Goal: Transaction & Acquisition: Purchase product/service

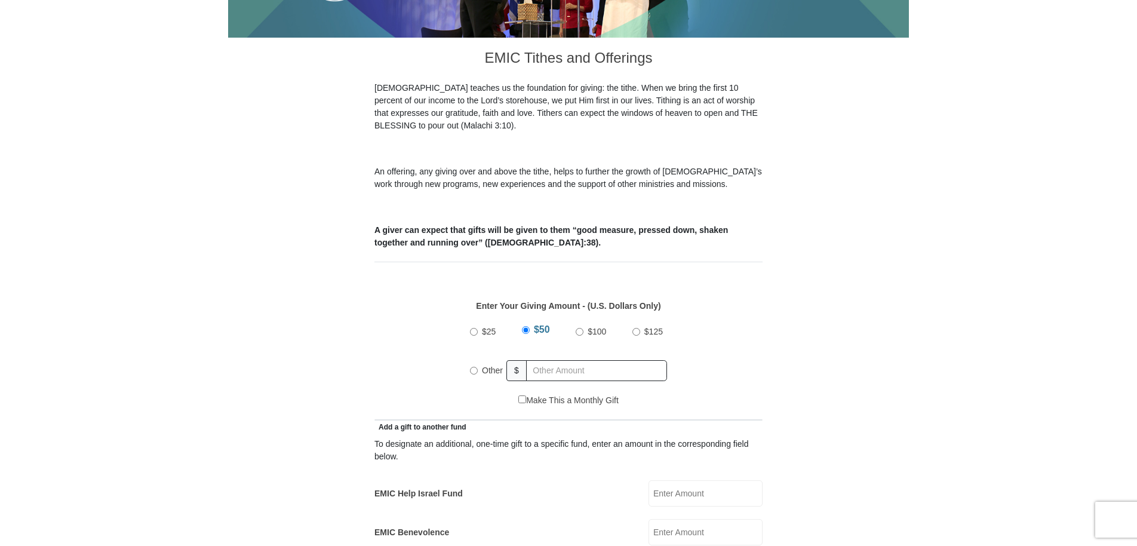
scroll to position [298, 0]
click at [476, 366] on input "Other" at bounding box center [474, 370] width 8 height 8
radio input "true"
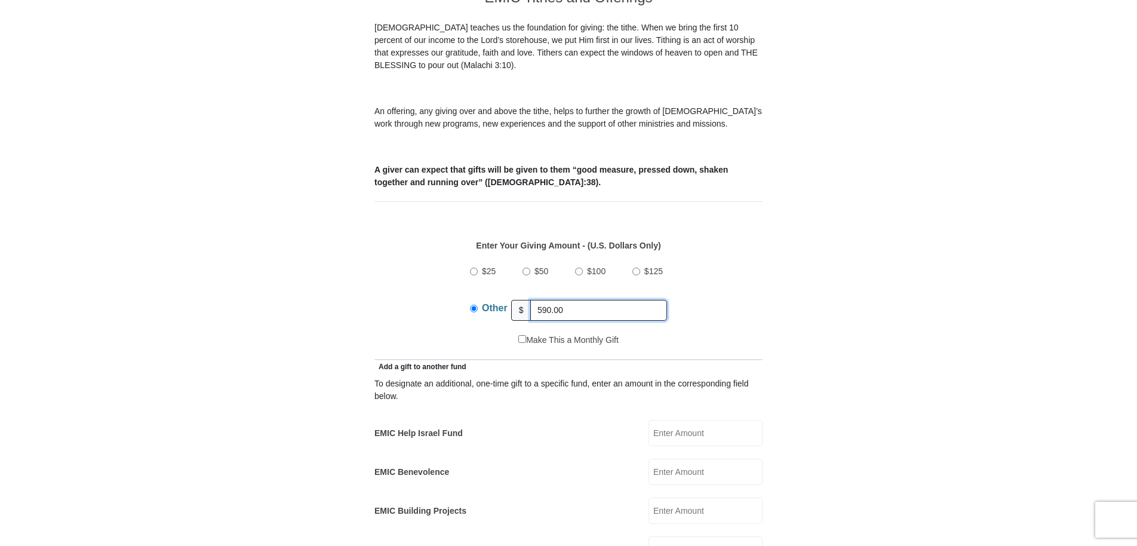
type input "590.00"
click at [430, 290] on div "$25 $50 $100 $125 Other $ 590.00" at bounding box center [568, 295] width 375 height 78
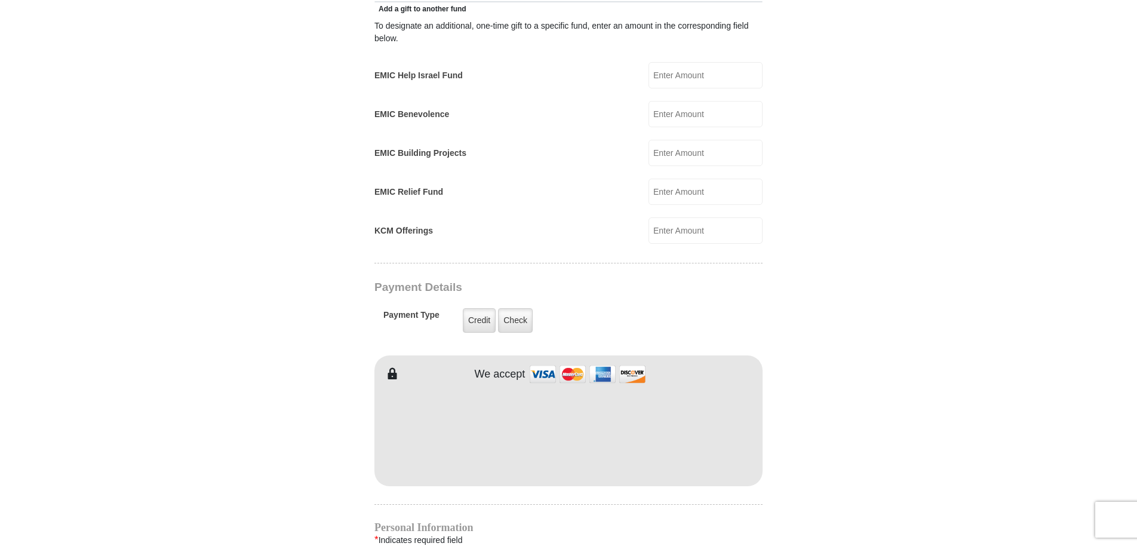
scroll to position [716, 0]
click at [764, 447] on form "[GEOGRAPHIC_DATA][DEMOGRAPHIC_DATA] Online Giving Because of gifts like yours, …" at bounding box center [568, 204] width 681 height 1746
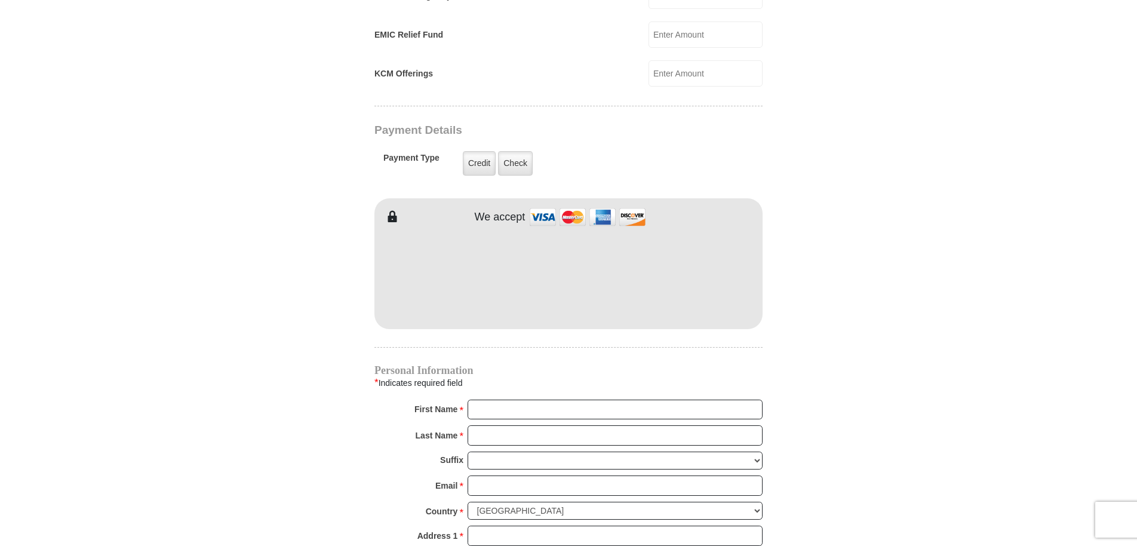
scroll to position [895, 0]
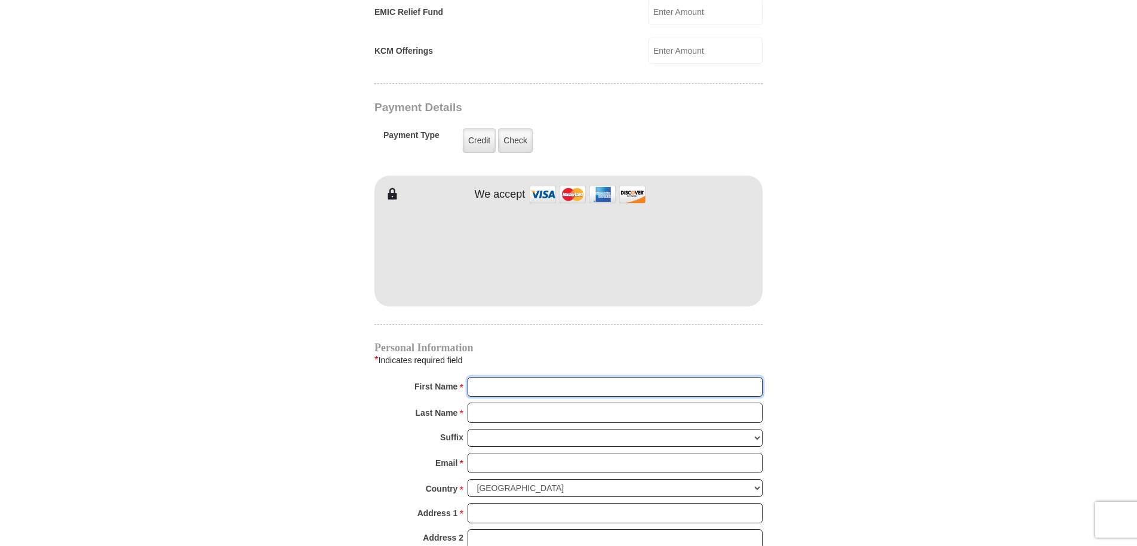
click at [487, 377] on input "First Name *" at bounding box center [614, 387] width 295 height 20
type input "[PERSON_NAME]"
type input "[EMAIL_ADDRESS][DOMAIN_NAME]"
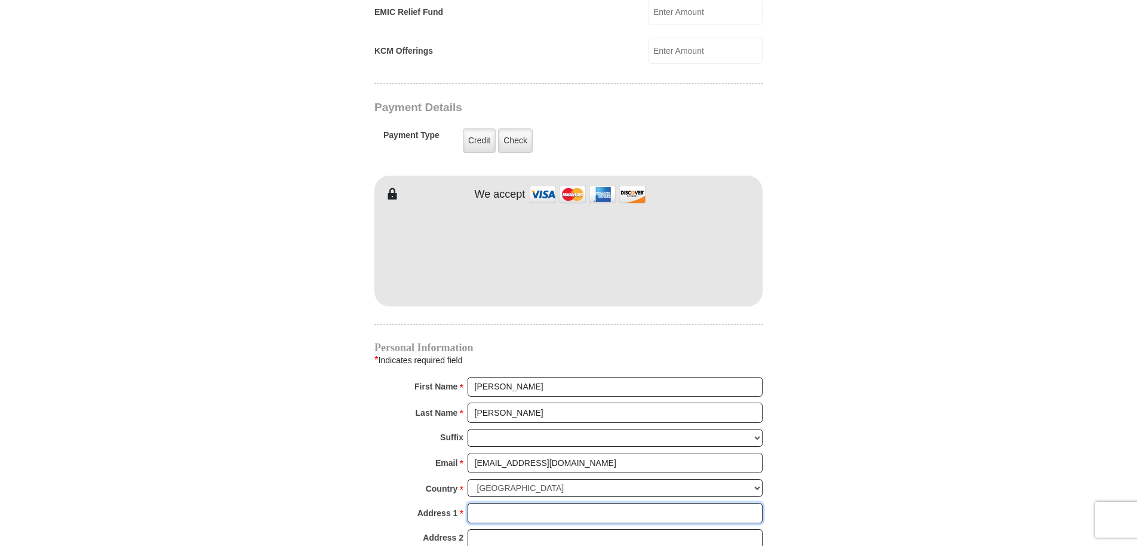
type input "[STREET_ADDRESS][PERSON_NAME]"
type input "Anchorage"
select select "AK"
type input "99507-3266"
type input "9072225333"
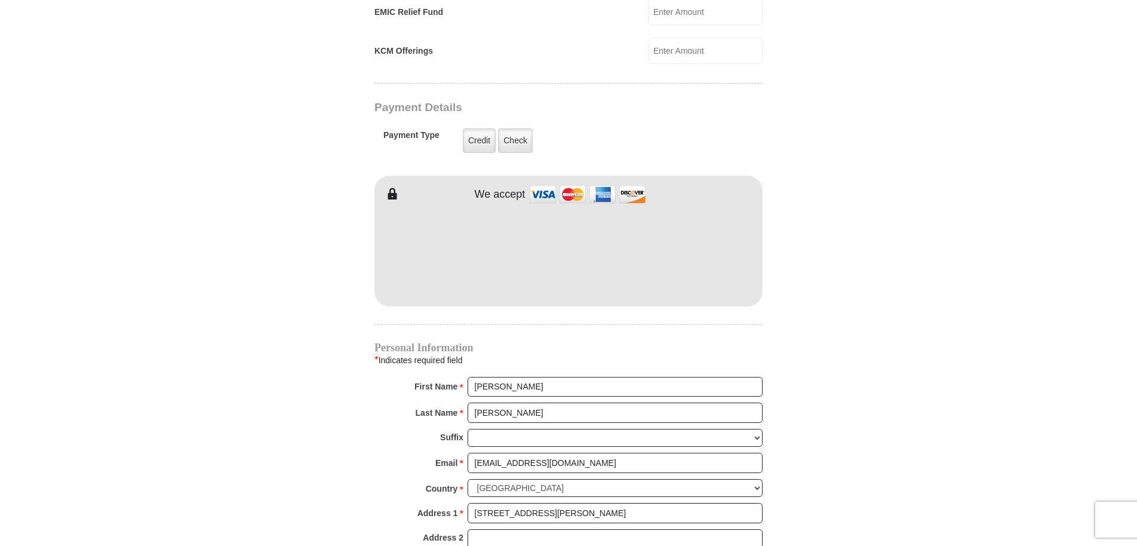
click at [343, 418] on form "[GEOGRAPHIC_DATA][DEMOGRAPHIC_DATA] Online Giving Because of gifts like yours, …" at bounding box center [568, 25] width 681 height 1746
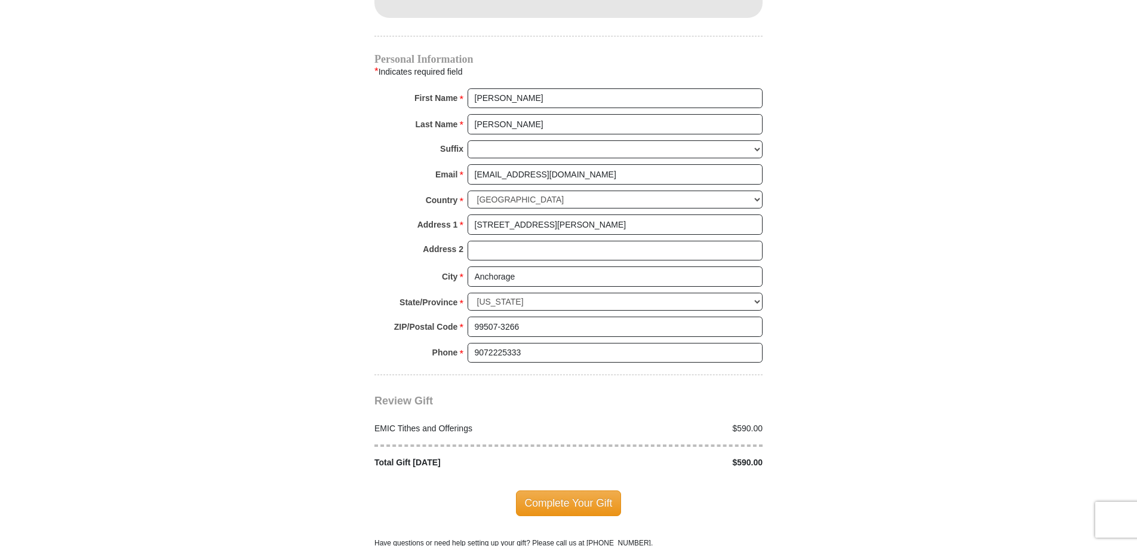
scroll to position [1194, 0]
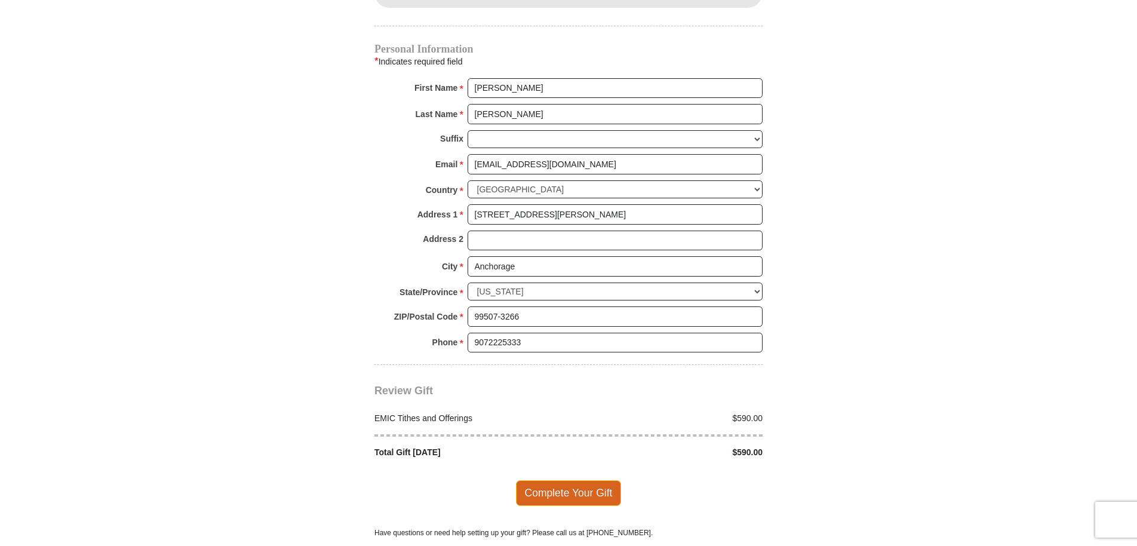
click at [564, 480] on span "Complete Your Gift" at bounding box center [569, 492] width 106 height 25
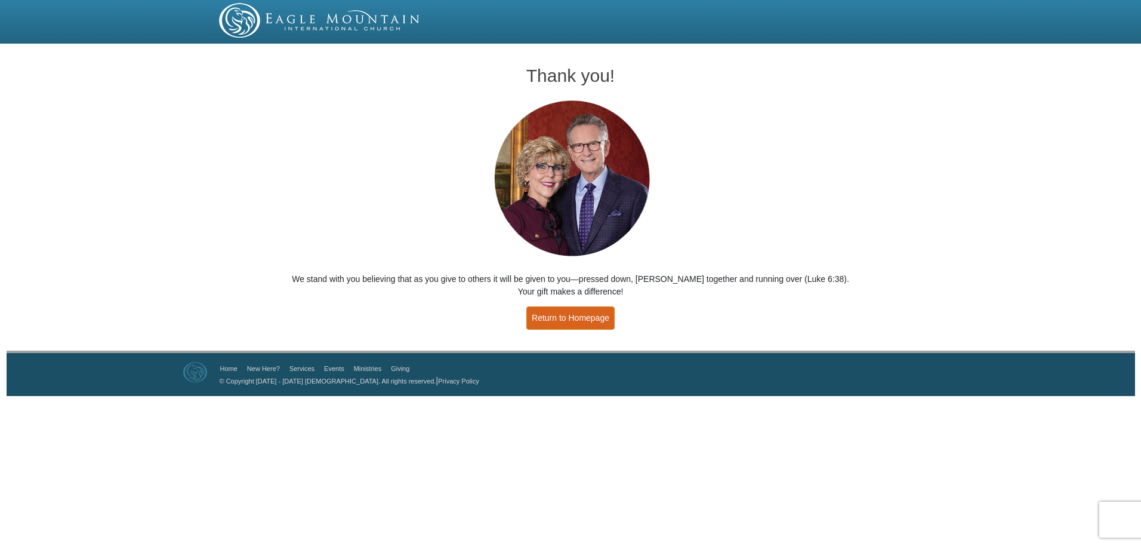
click at [562, 313] on link "Return to Homepage" at bounding box center [571, 317] width 88 height 23
